Goal: Task Accomplishment & Management: Use online tool/utility

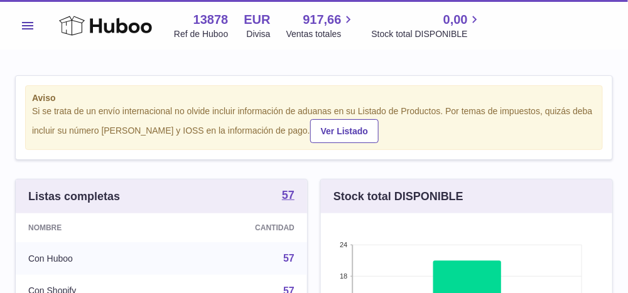
scroll to position [196, 292]
click at [20, 23] on button "Menú" at bounding box center [27, 25] width 25 height 25
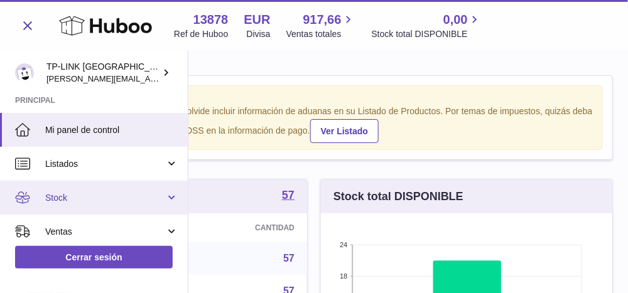
click at [164, 200] on link "Stock" at bounding box center [94, 198] width 188 height 34
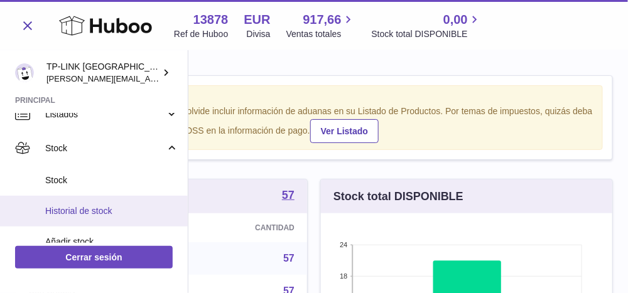
scroll to position [63, 0]
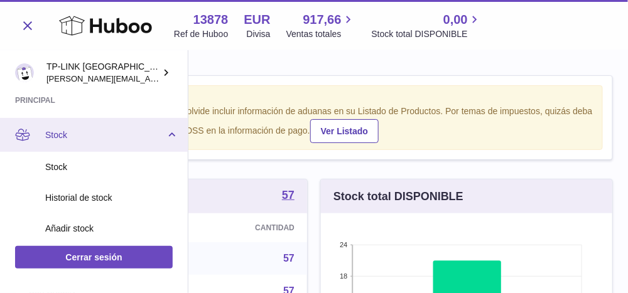
click at [167, 131] on link "Stock" at bounding box center [94, 135] width 188 height 34
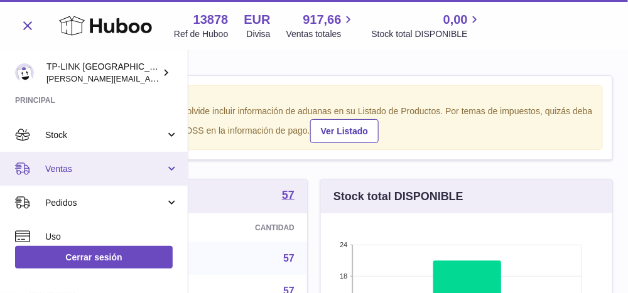
click at [168, 169] on link "Ventas" at bounding box center [94, 169] width 188 height 34
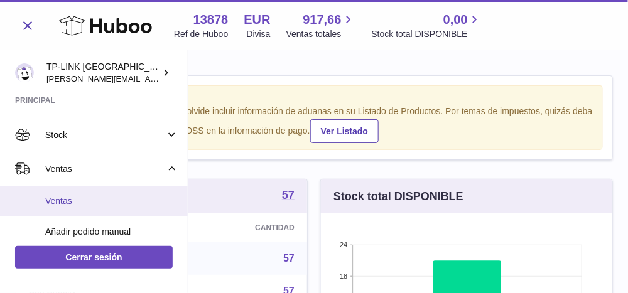
click at [70, 203] on span "Ventas" at bounding box center [111, 201] width 133 height 12
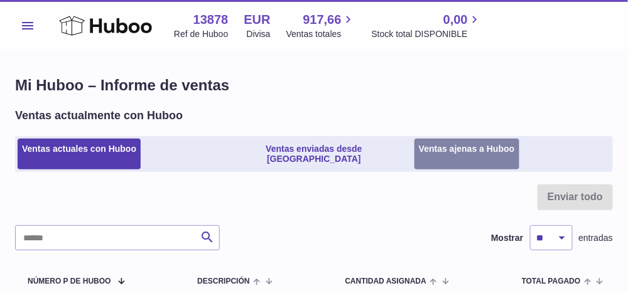
click at [450, 147] on link "Ventas ajenas a Huboo" at bounding box center [466, 154] width 105 height 31
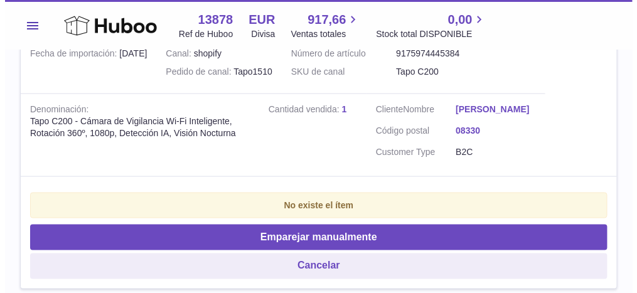
scroll to position [314, 0]
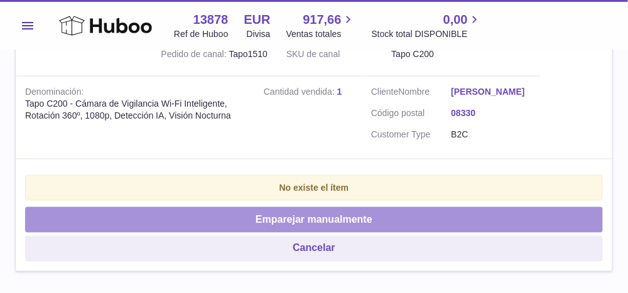
click at [386, 213] on button "Emparejar manualmente" at bounding box center [313, 220] width 577 height 26
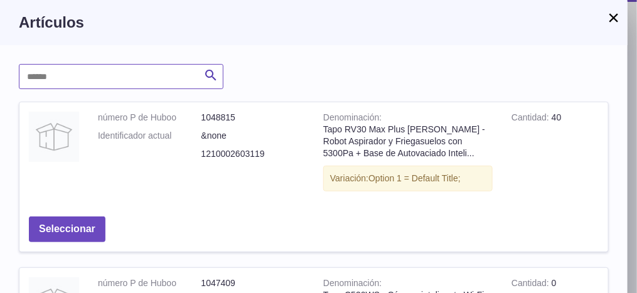
click at [134, 77] on input "text" at bounding box center [121, 76] width 205 height 25
type input "****"
click at [210, 73] on icon "submit" at bounding box center [210, 76] width 15 height 16
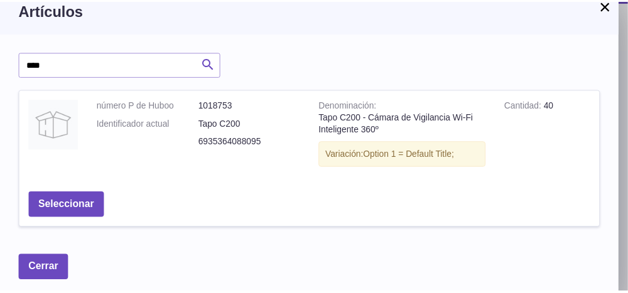
scroll to position [19, 0]
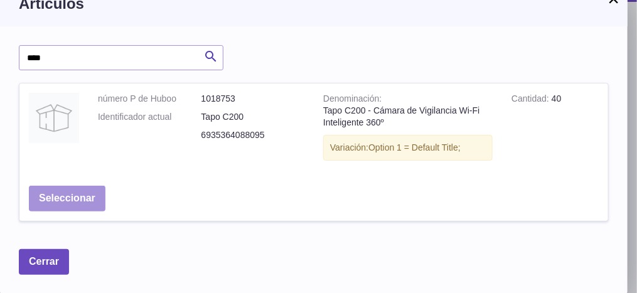
click at [86, 195] on button "Seleccionar" at bounding box center [67, 199] width 77 height 26
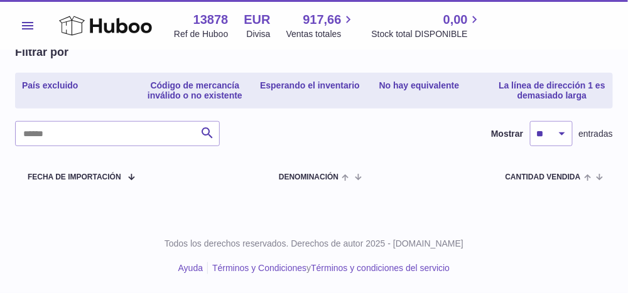
scroll to position [129, 0]
